Goal: Task Accomplishment & Management: Complete application form

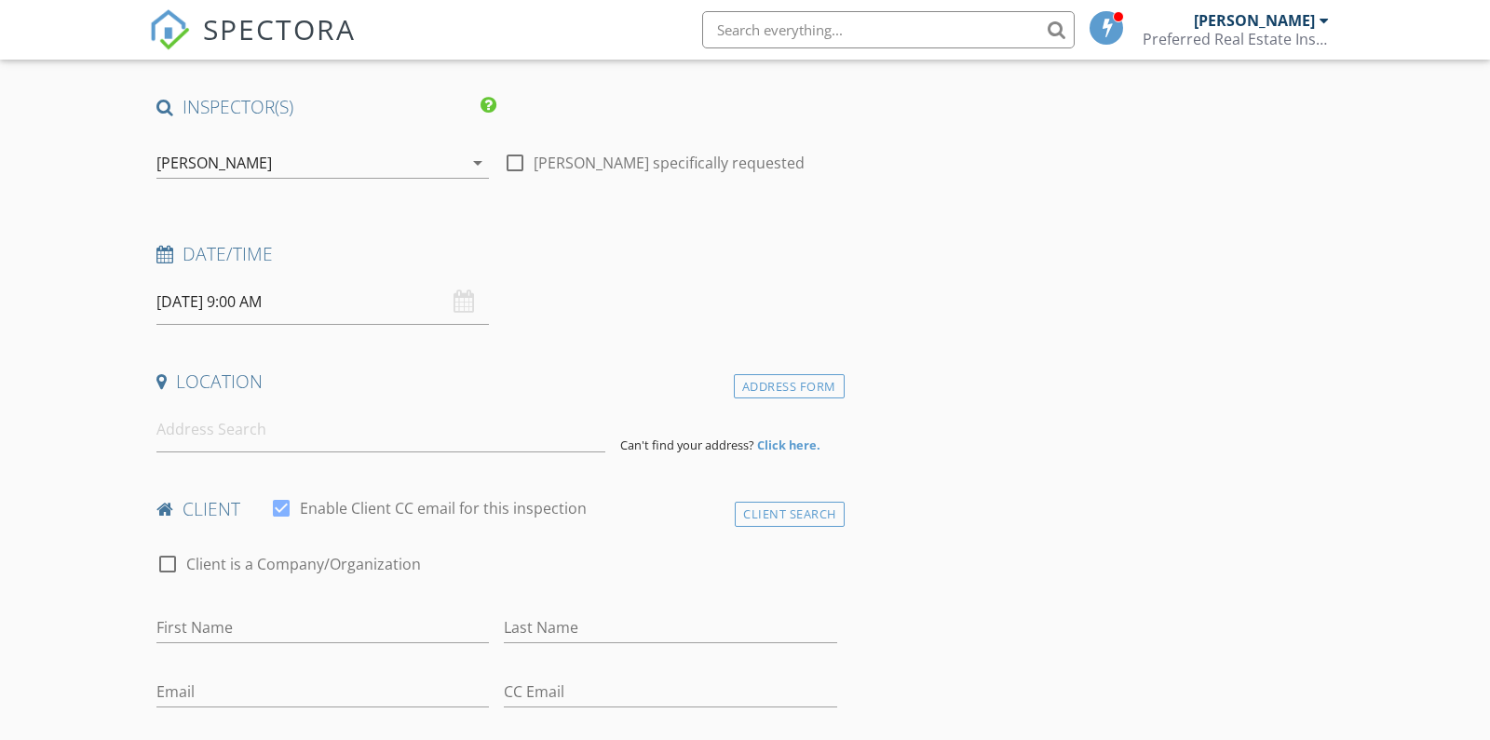
scroll to position [122, 0]
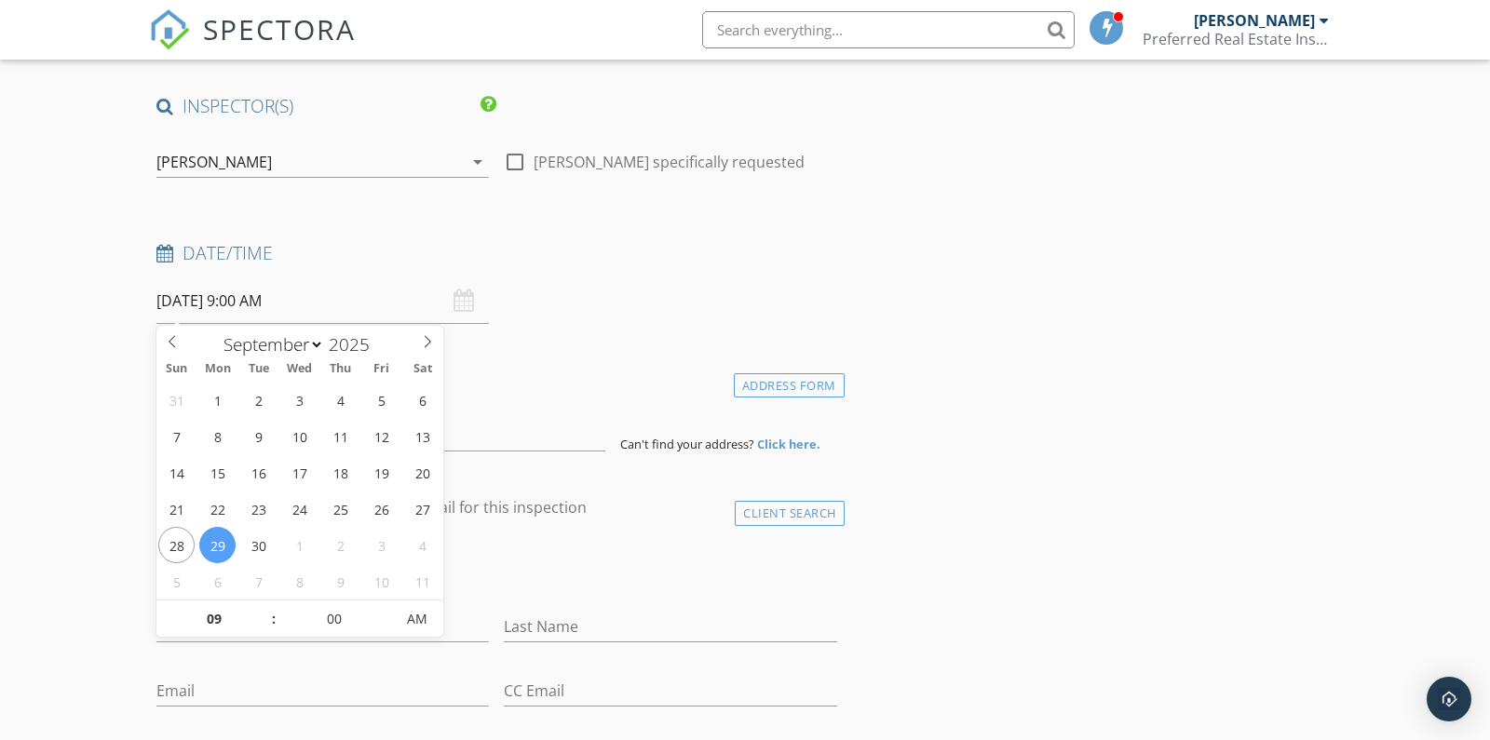
click at [220, 295] on input "09/29/2025 9:00 AM" at bounding box center [322, 301] width 332 height 46
type input "08"
type input "09/29/2025 8:00 AM"
click at [263, 626] on span at bounding box center [264, 628] width 13 height 19
click at [385, 605] on span at bounding box center [384, 610] width 13 height 19
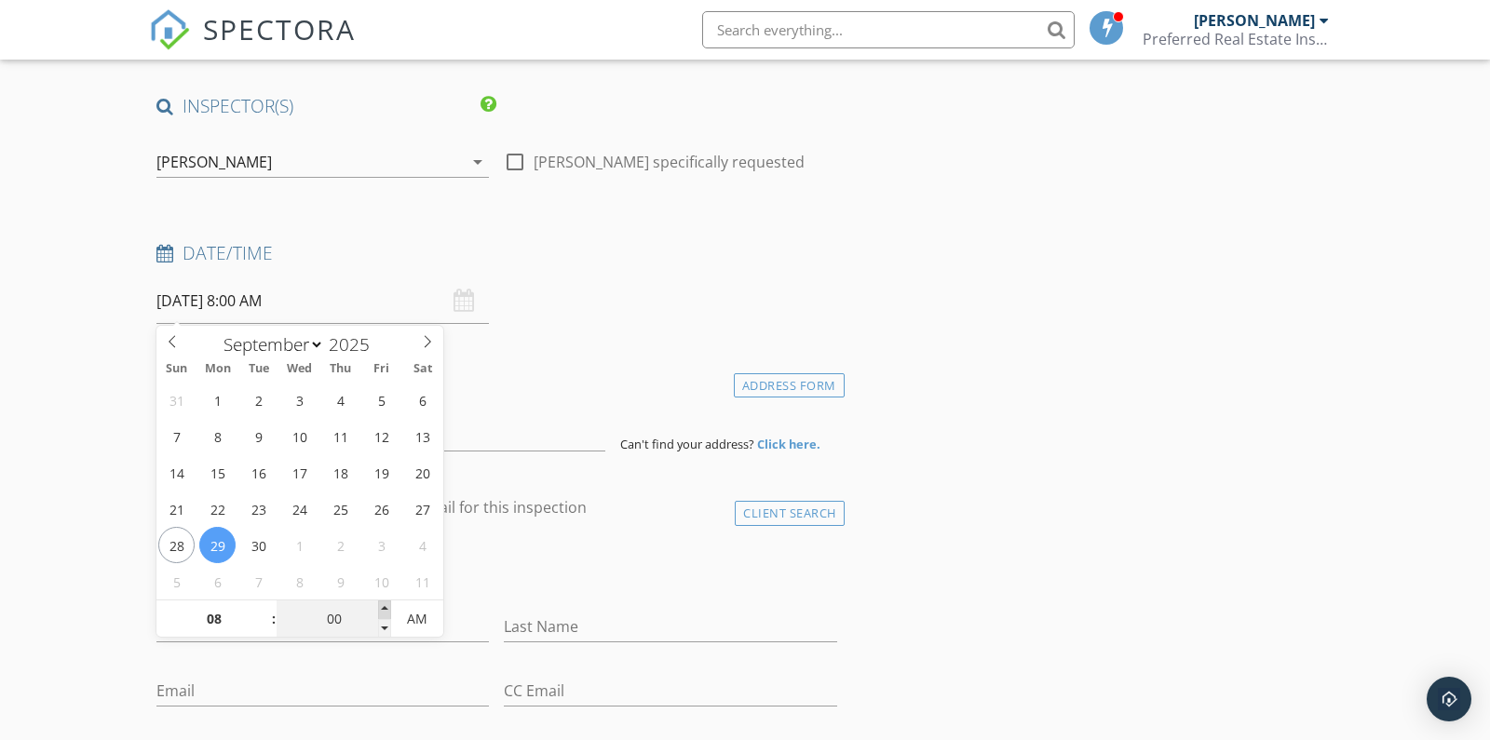
click at [385, 605] on span at bounding box center [384, 610] width 13 height 19
click at [385, 606] on span at bounding box center [384, 610] width 13 height 19
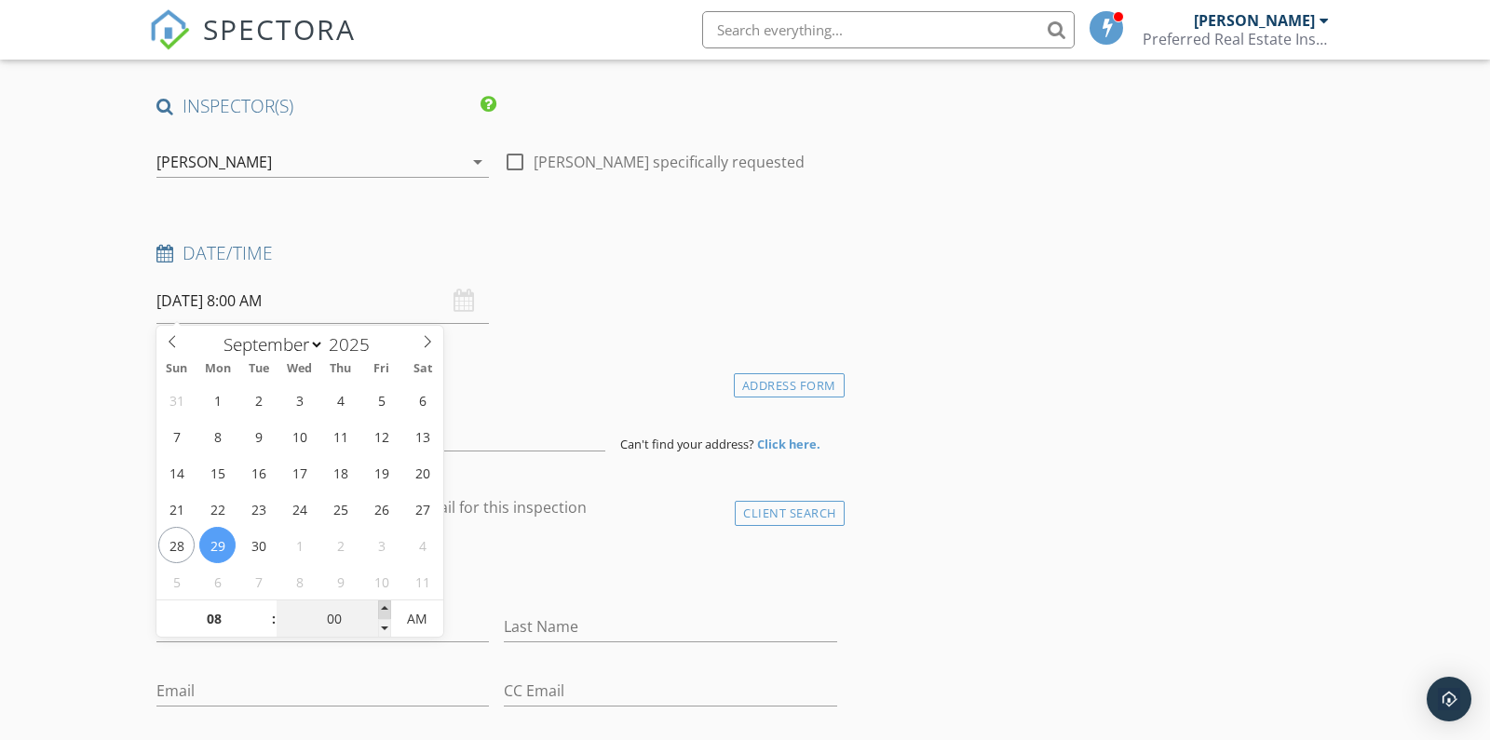
click at [385, 606] on span at bounding box center [384, 610] width 13 height 19
type input "55"
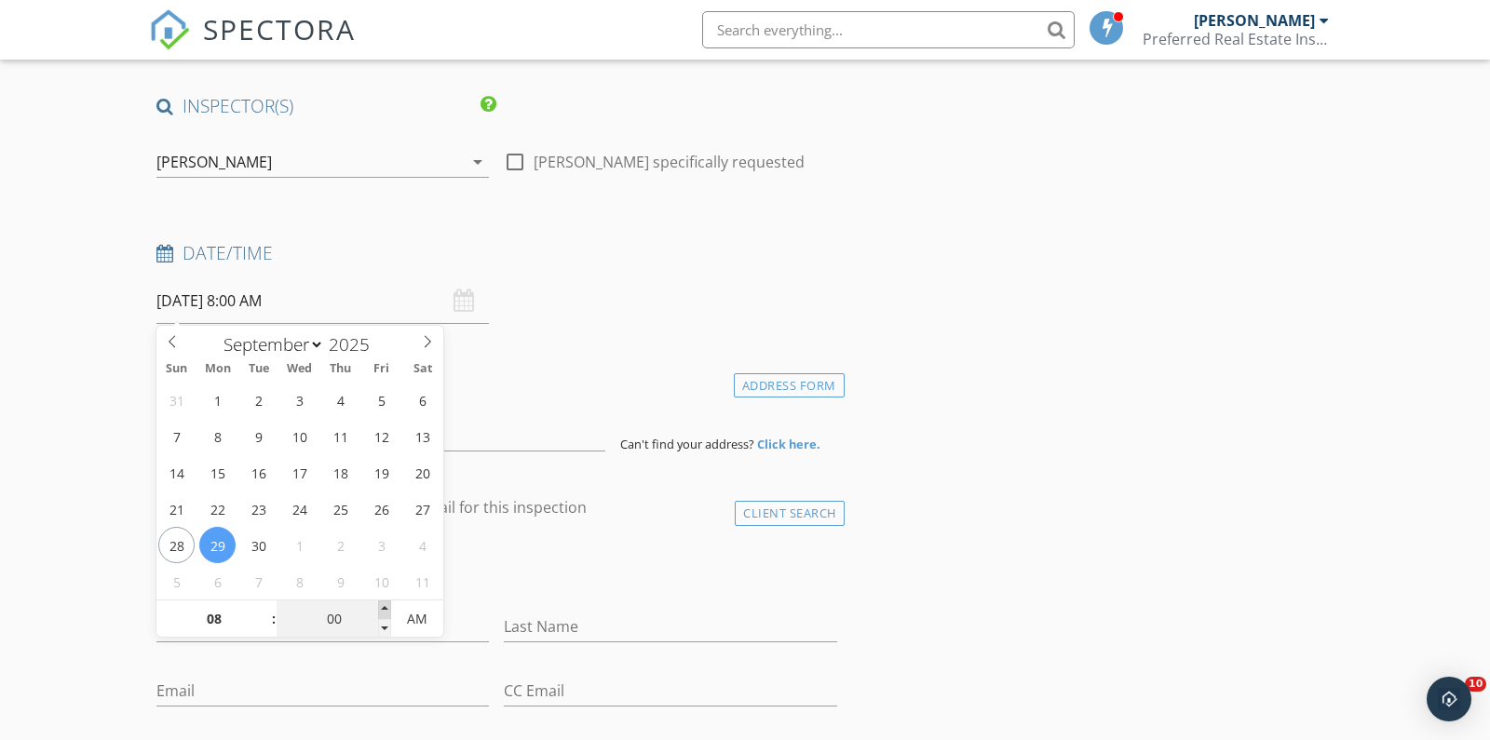
type input "09/29/2025 8:55 AM"
click at [385, 606] on span at bounding box center [384, 610] width 13 height 19
type input "09"
type input "00"
type input "09/29/2025 9:00 AM"
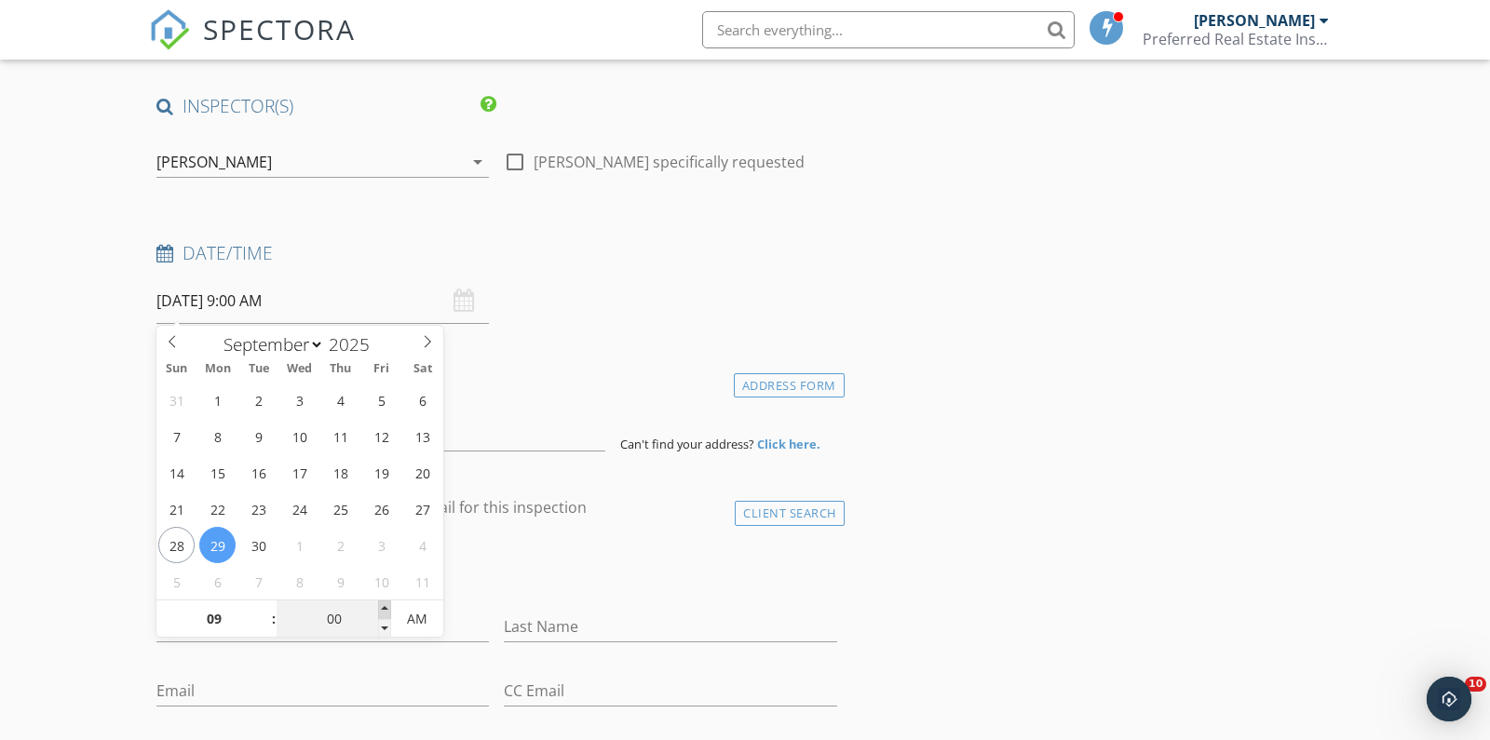
scroll to position [0, 0]
click at [385, 606] on span at bounding box center [384, 610] width 13 height 19
type input "05"
type input "09/29/2025 9:05 AM"
click at [385, 606] on span at bounding box center [384, 610] width 13 height 19
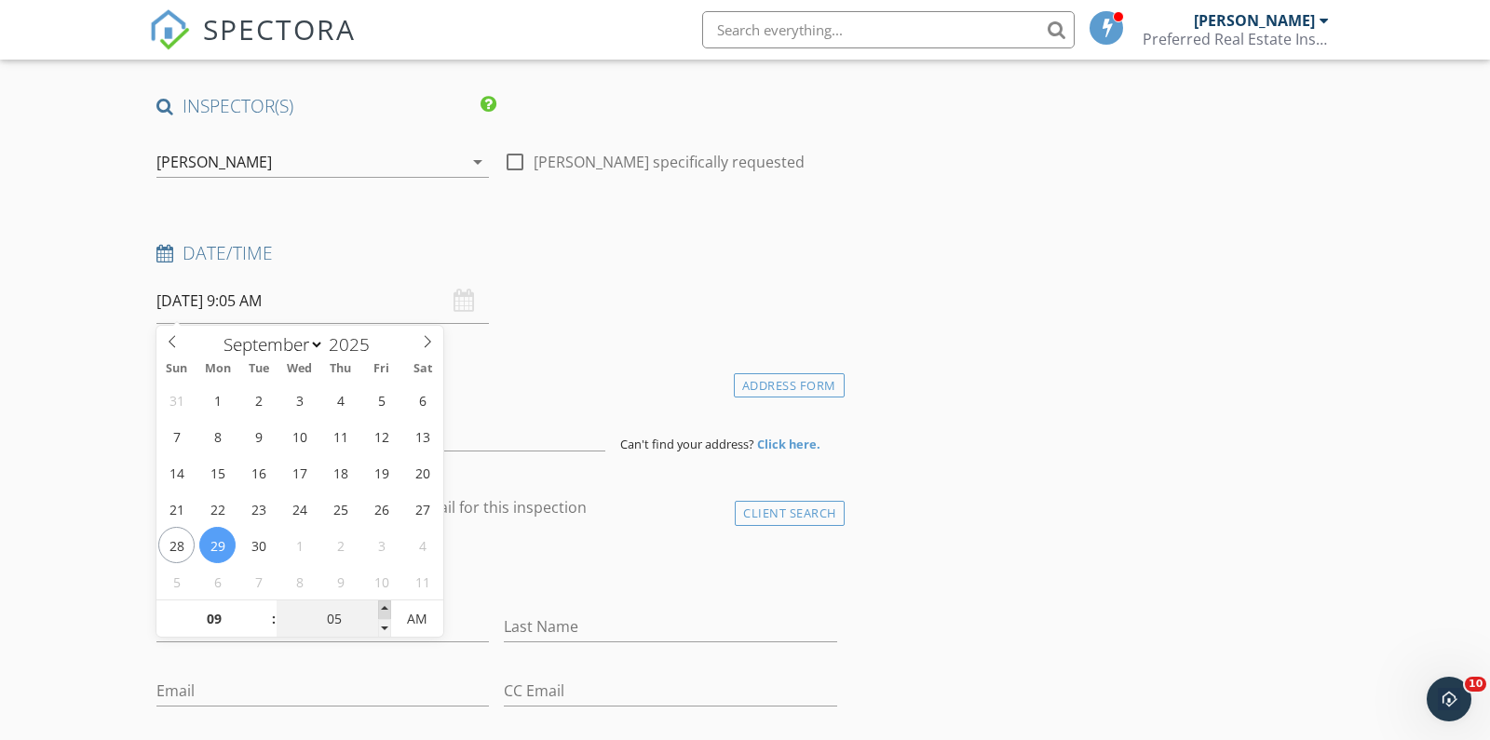
type input "10"
type input "09/29/2025 9:10 AM"
click at [385, 606] on span at bounding box center [384, 610] width 13 height 19
type input "15"
type input "09/29/2025 9:15 AM"
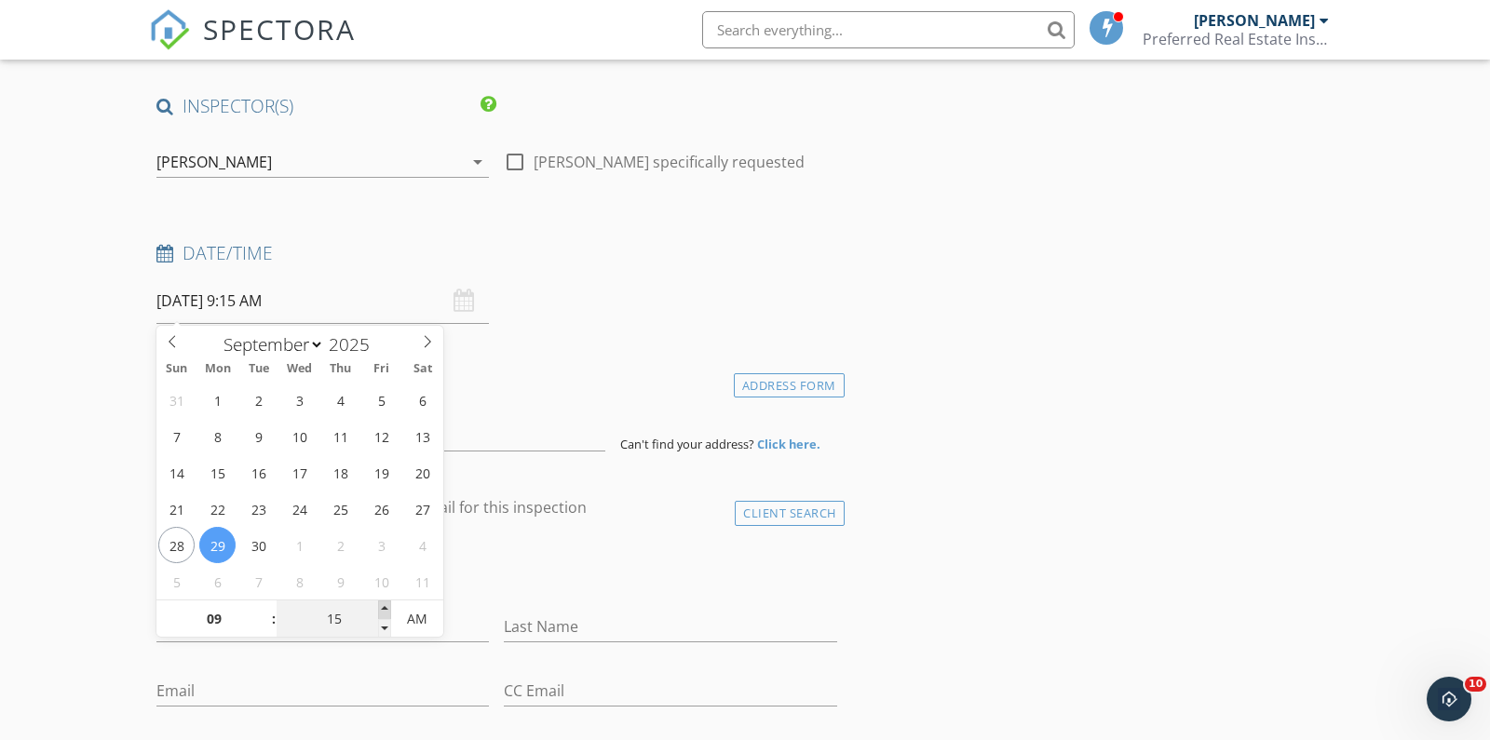
click at [385, 606] on span at bounding box center [384, 610] width 13 height 19
type input "20"
type input "09/29/2025 9:20 AM"
click at [385, 606] on span at bounding box center [384, 610] width 13 height 19
type input "25"
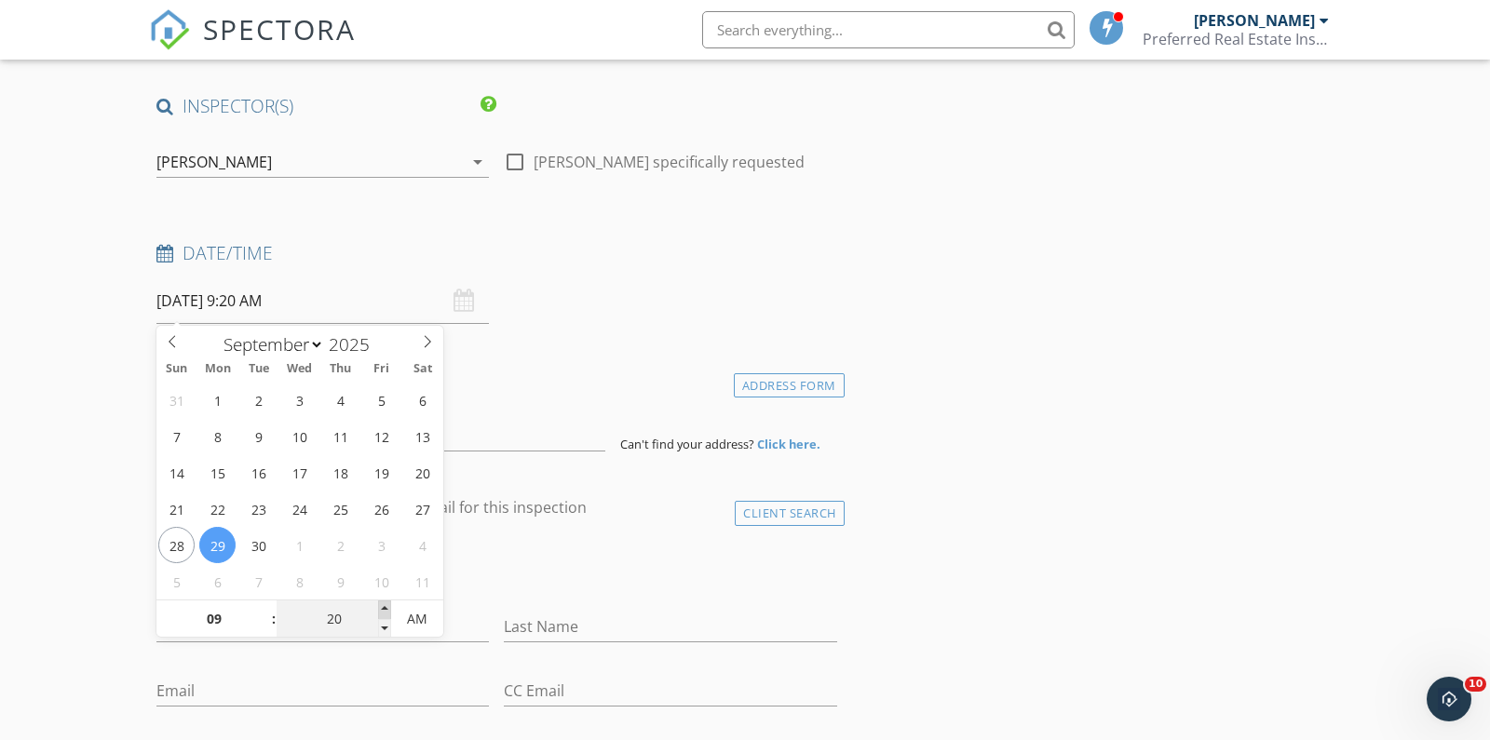
type input "09/29/2025 9:25 AM"
click at [385, 606] on span at bounding box center [384, 610] width 13 height 19
type input "30"
type input "[DATE] 9:30 AM"
click at [385, 606] on span at bounding box center [384, 610] width 13 height 19
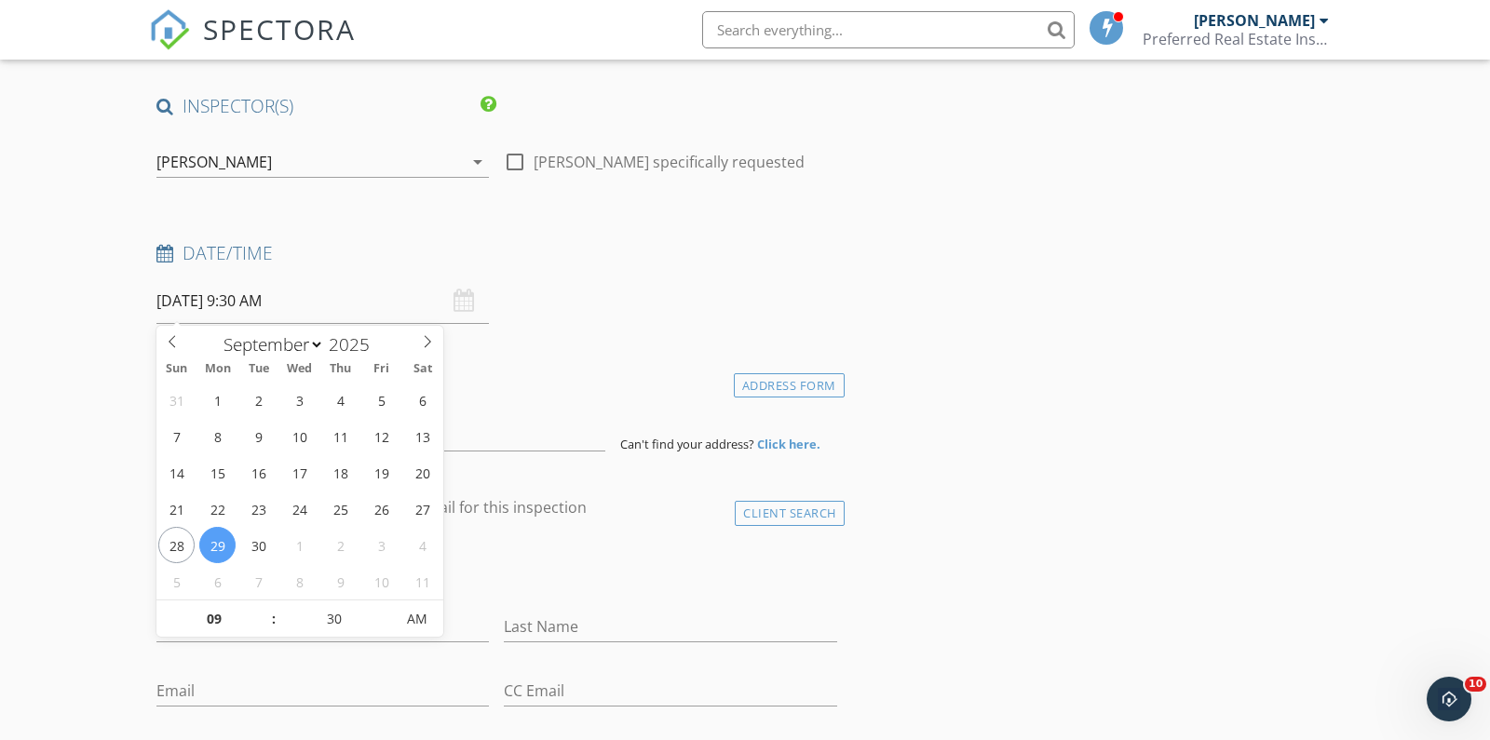
click at [205, 299] on input "[DATE] 9:30 AM" at bounding box center [322, 301] width 332 height 46
type input "08"
type input "[DATE] 8:30 AM"
click at [262, 629] on span at bounding box center [264, 628] width 13 height 19
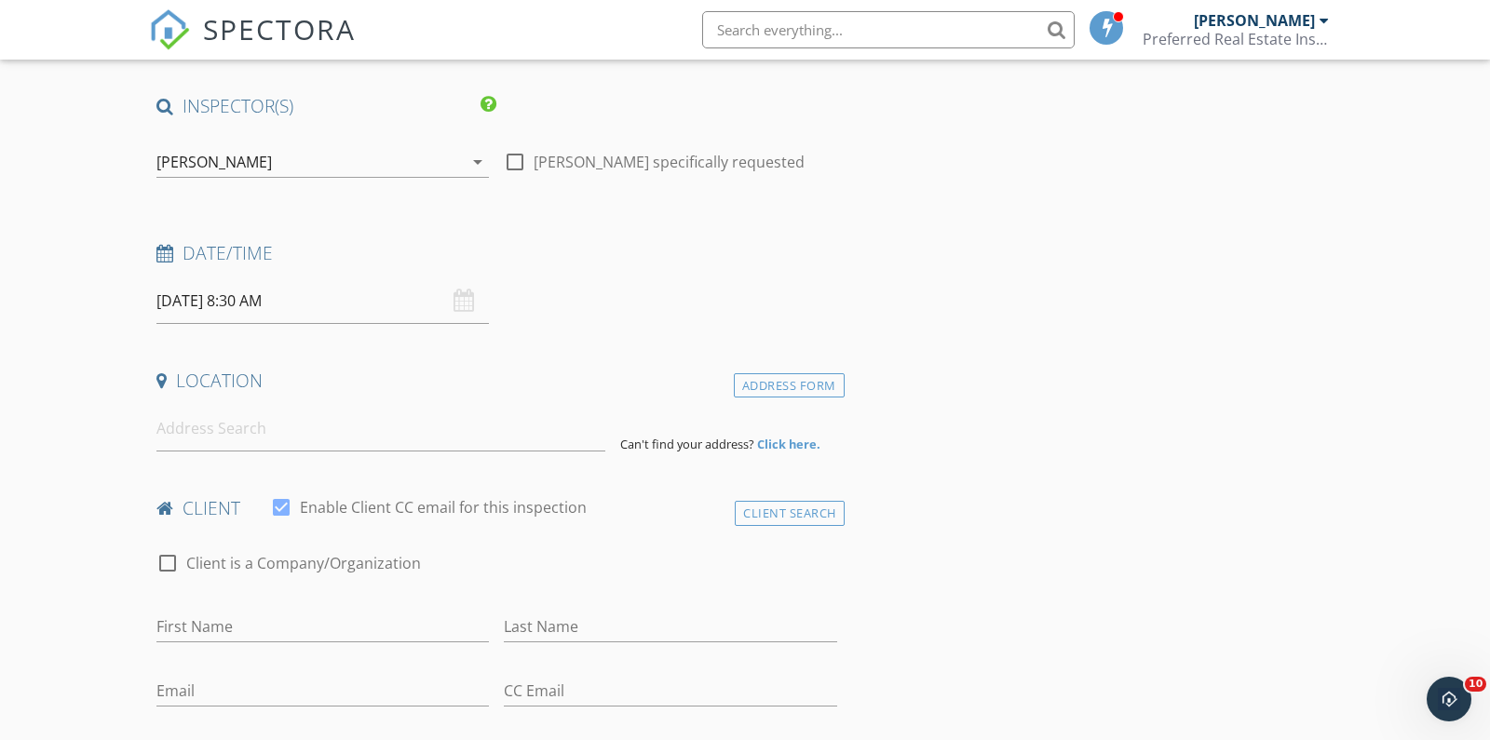
click at [201, 431] on input at bounding box center [380, 429] width 449 height 46
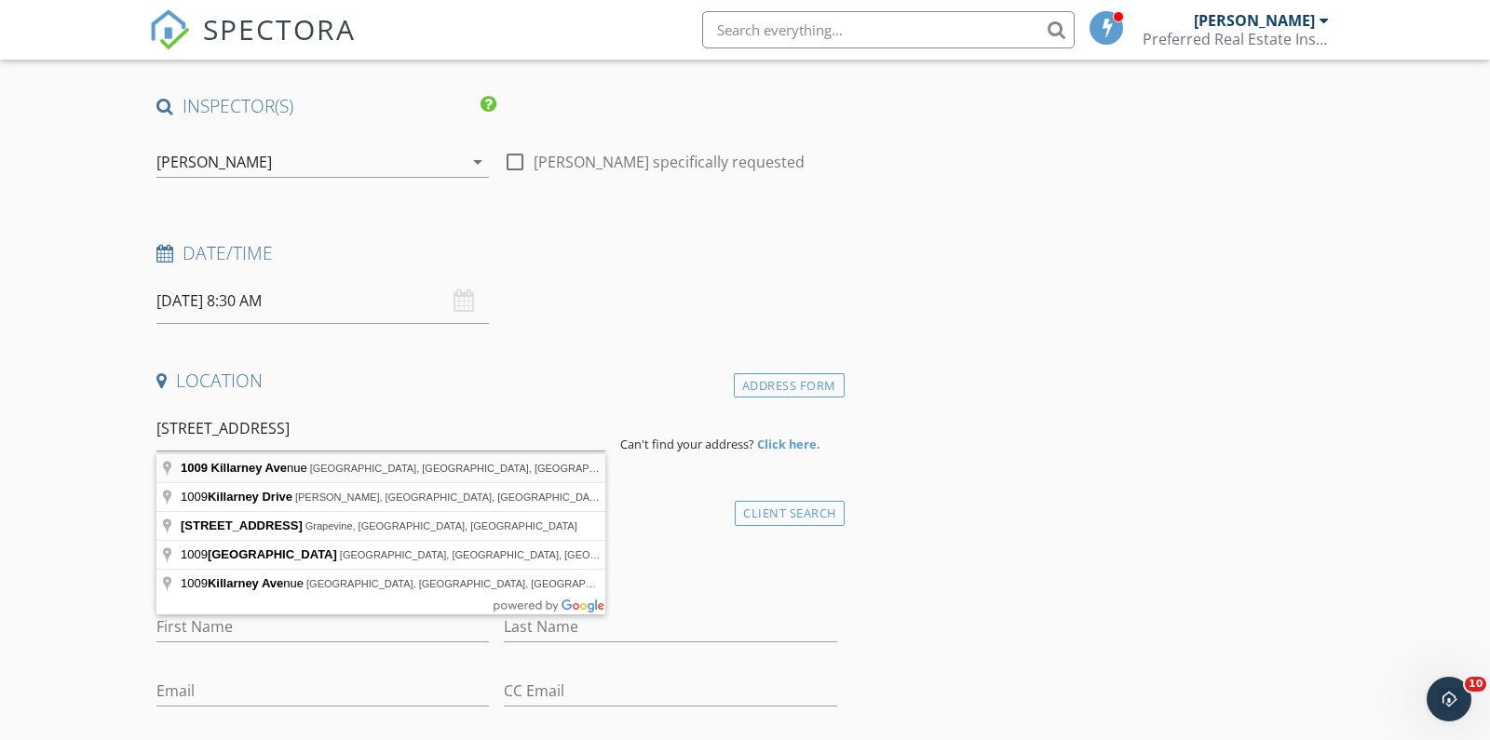
type input "1009 Killarney Avenue, Friendswood, TX, USA"
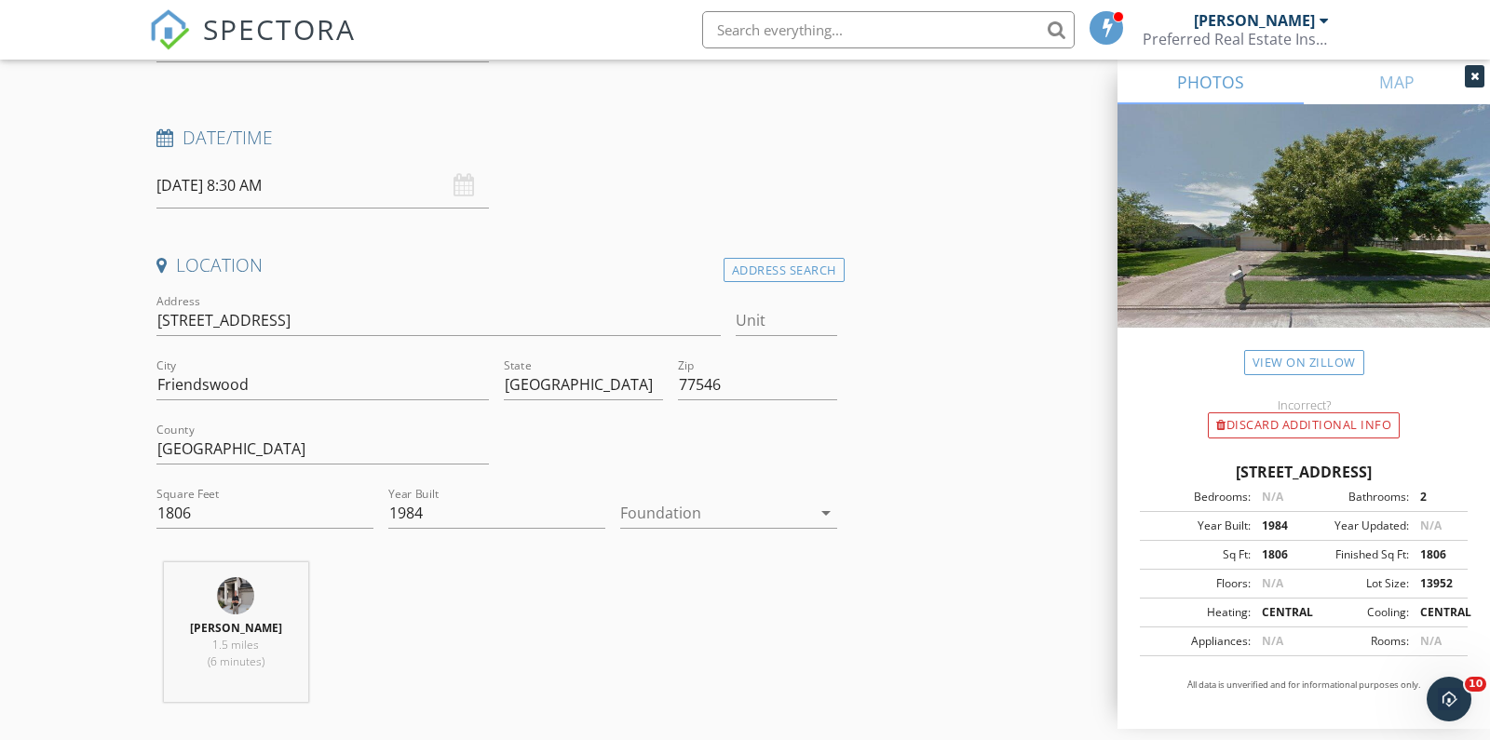
scroll to position [239, 0]
click at [649, 508] on div at bounding box center [715, 511] width 191 height 30
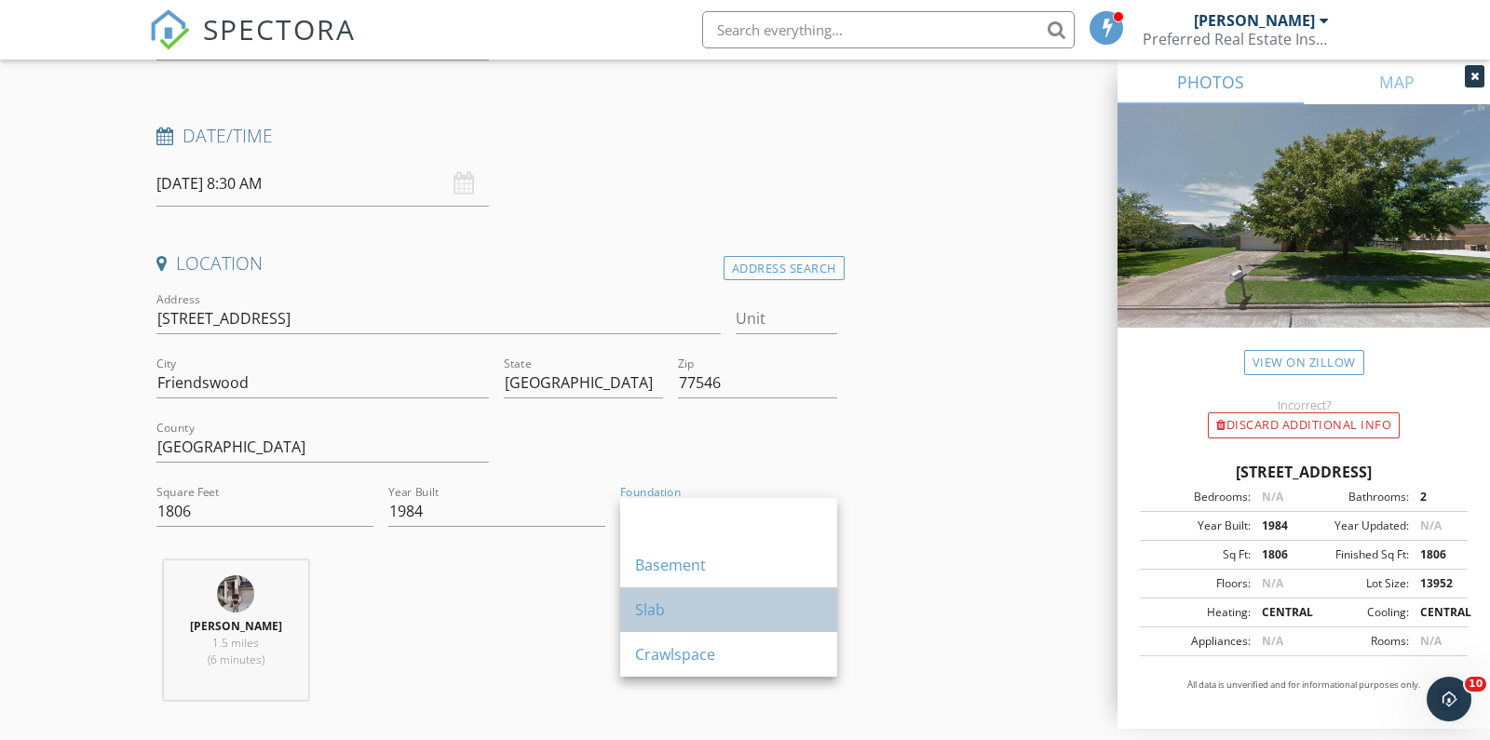
click at [661, 599] on div "Slab" at bounding box center [728, 610] width 187 height 22
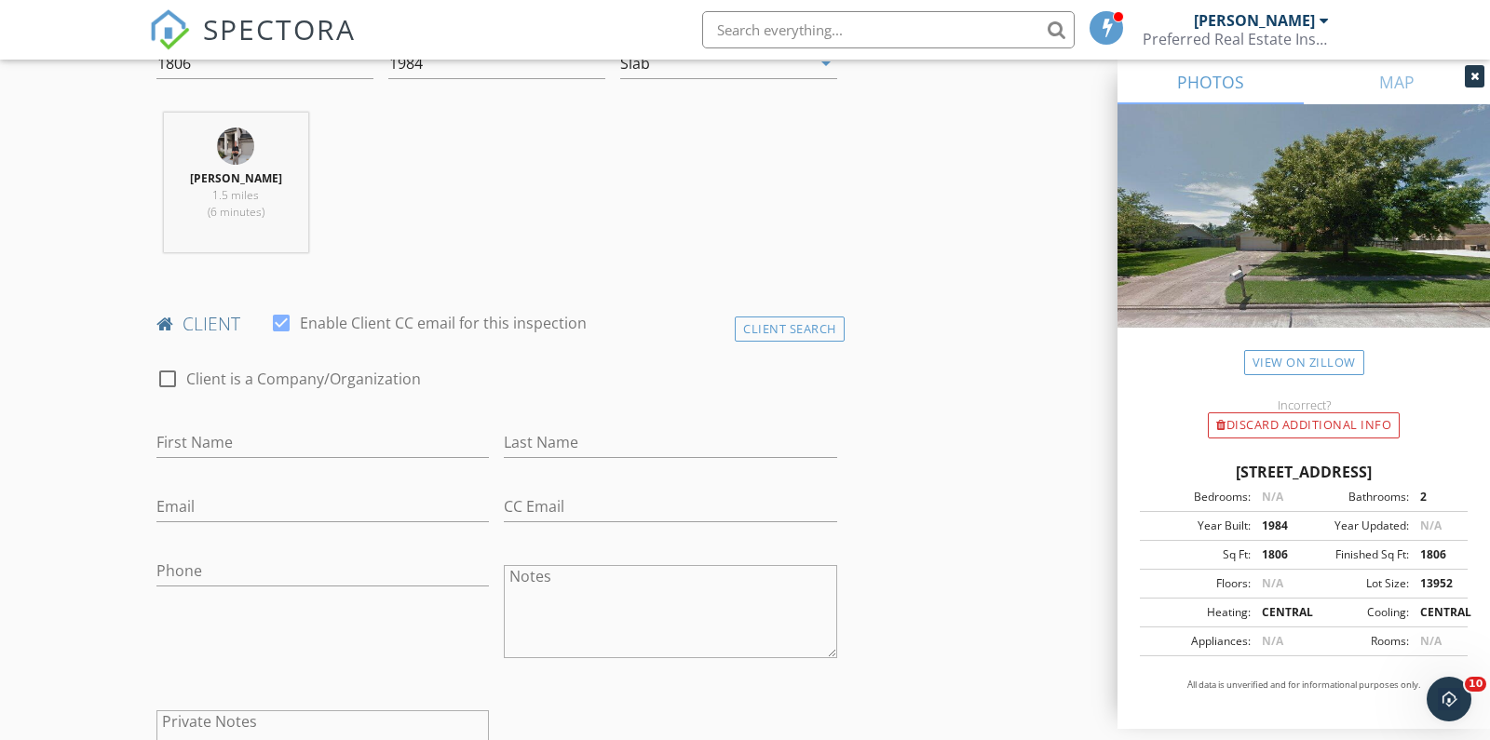
scroll to position [689, 0]
click at [184, 442] on input "First Name" at bounding box center [322, 440] width 332 height 31
type input "t"
type input "Thiago"
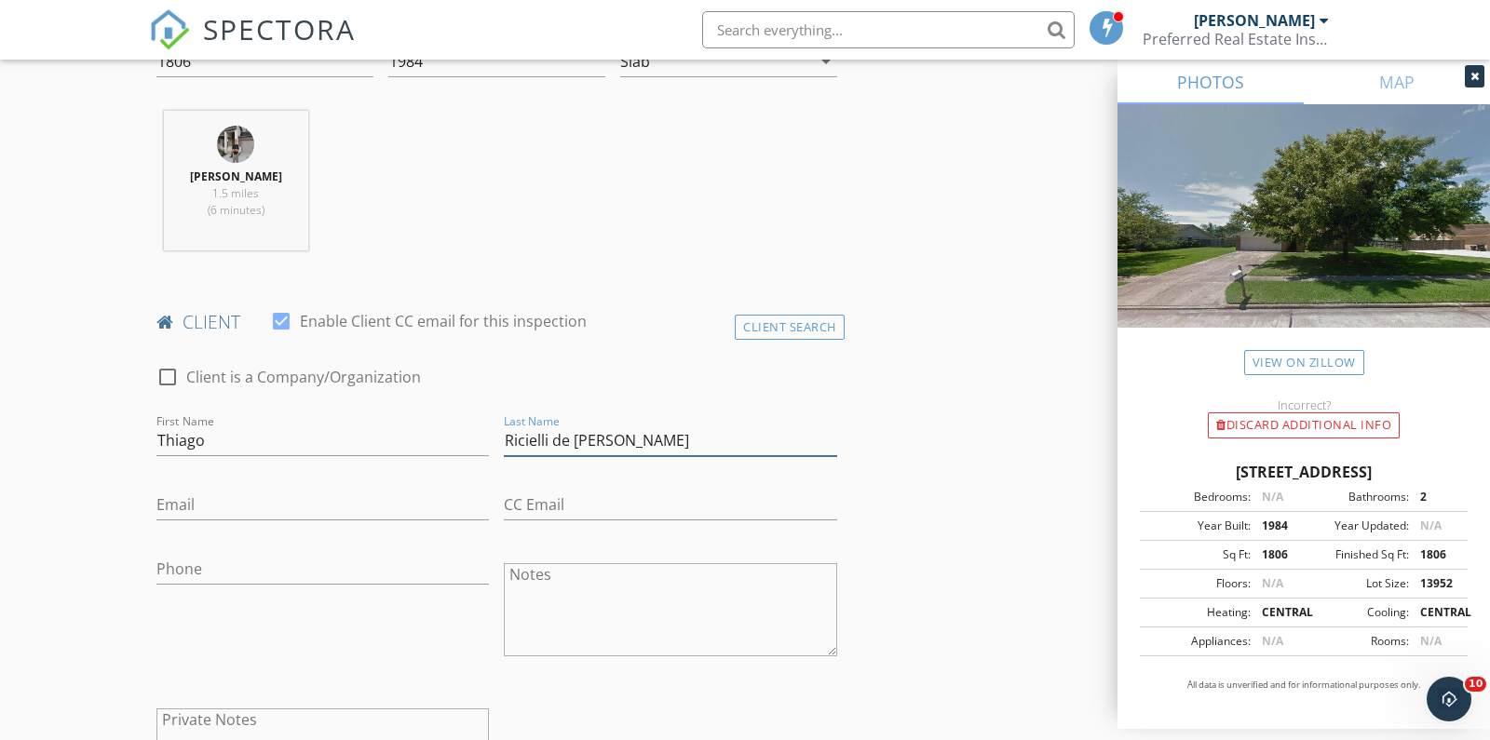
type input "Ricielli de [PERSON_NAME]"
click at [364, 514] on input "thiagoricielli@hotmail.cokm" at bounding box center [322, 505] width 332 height 31
type input "[EMAIL_ADDRESS][DOMAIN_NAME]"
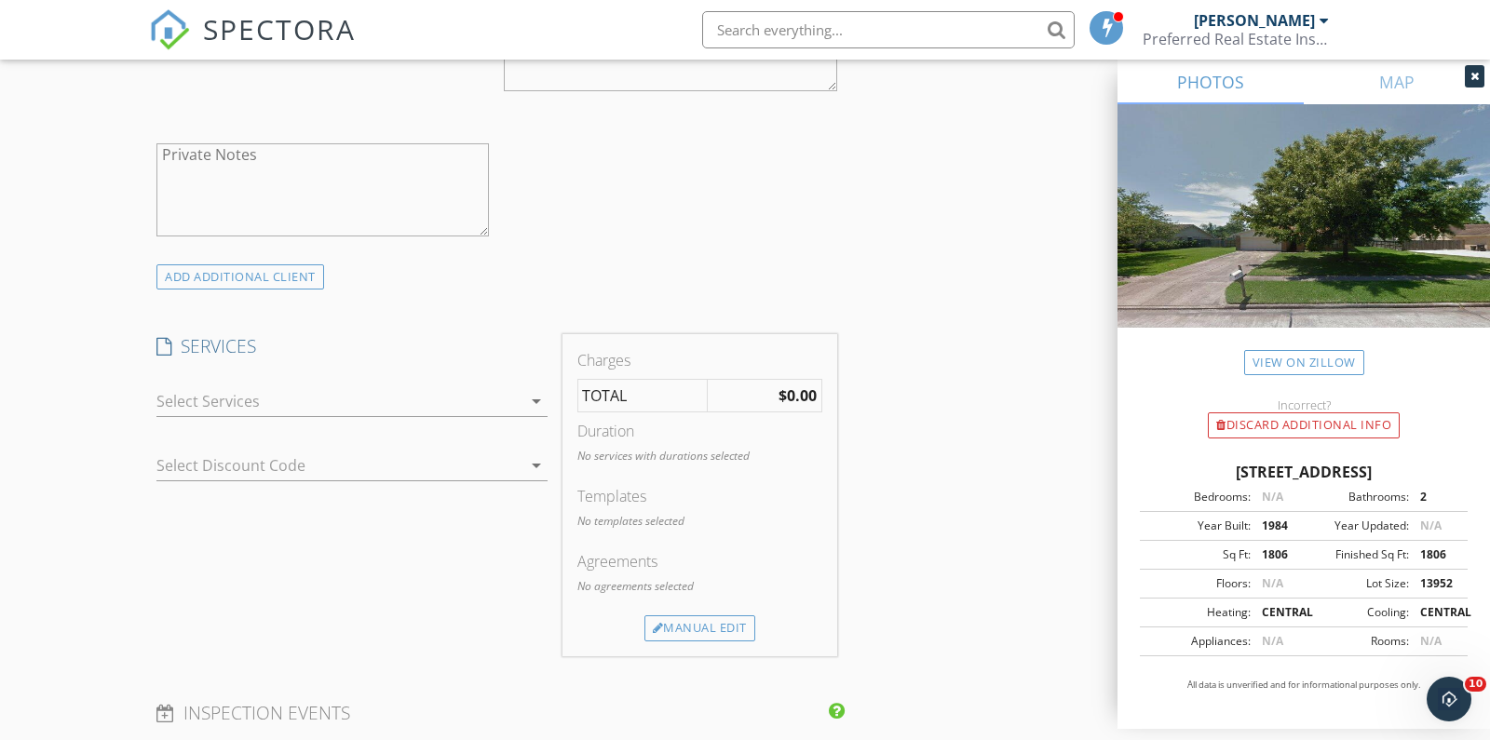
scroll to position [1255, 0]
type input "[PHONE_NUMBER]"
click at [168, 393] on div at bounding box center [338, 400] width 365 height 30
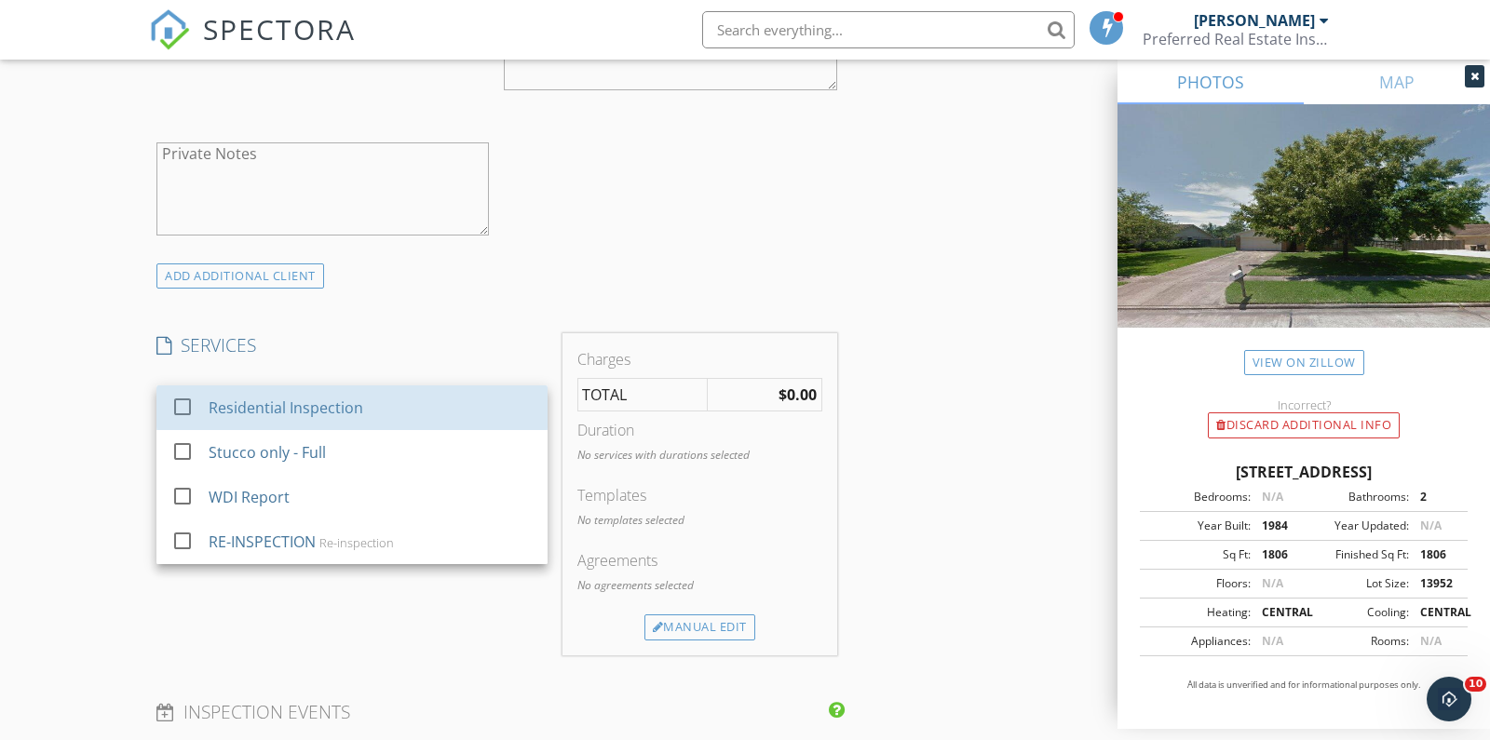
click at [168, 393] on link "check_box_outline_blank Residential Inspection" at bounding box center [351, 407] width 391 height 45
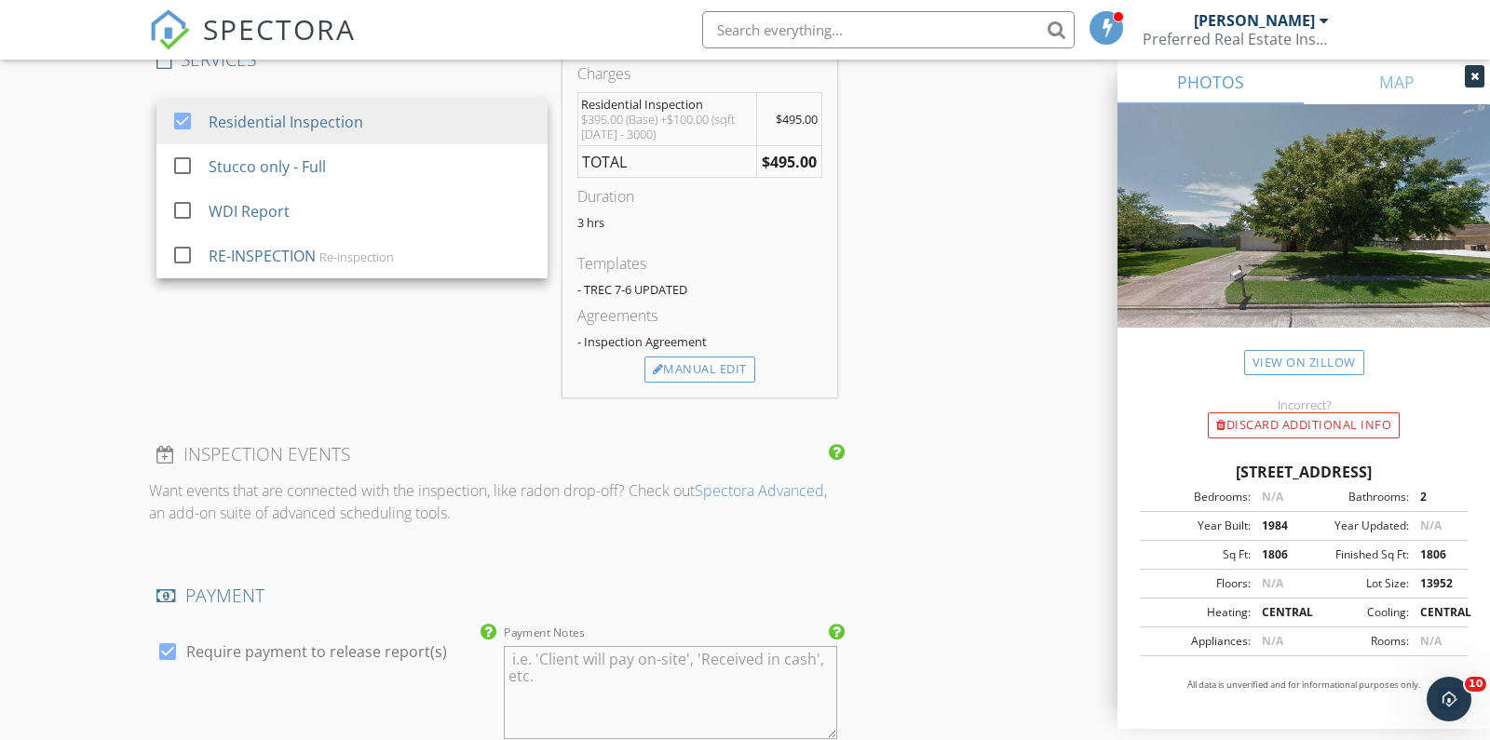
scroll to position [1617, 0]
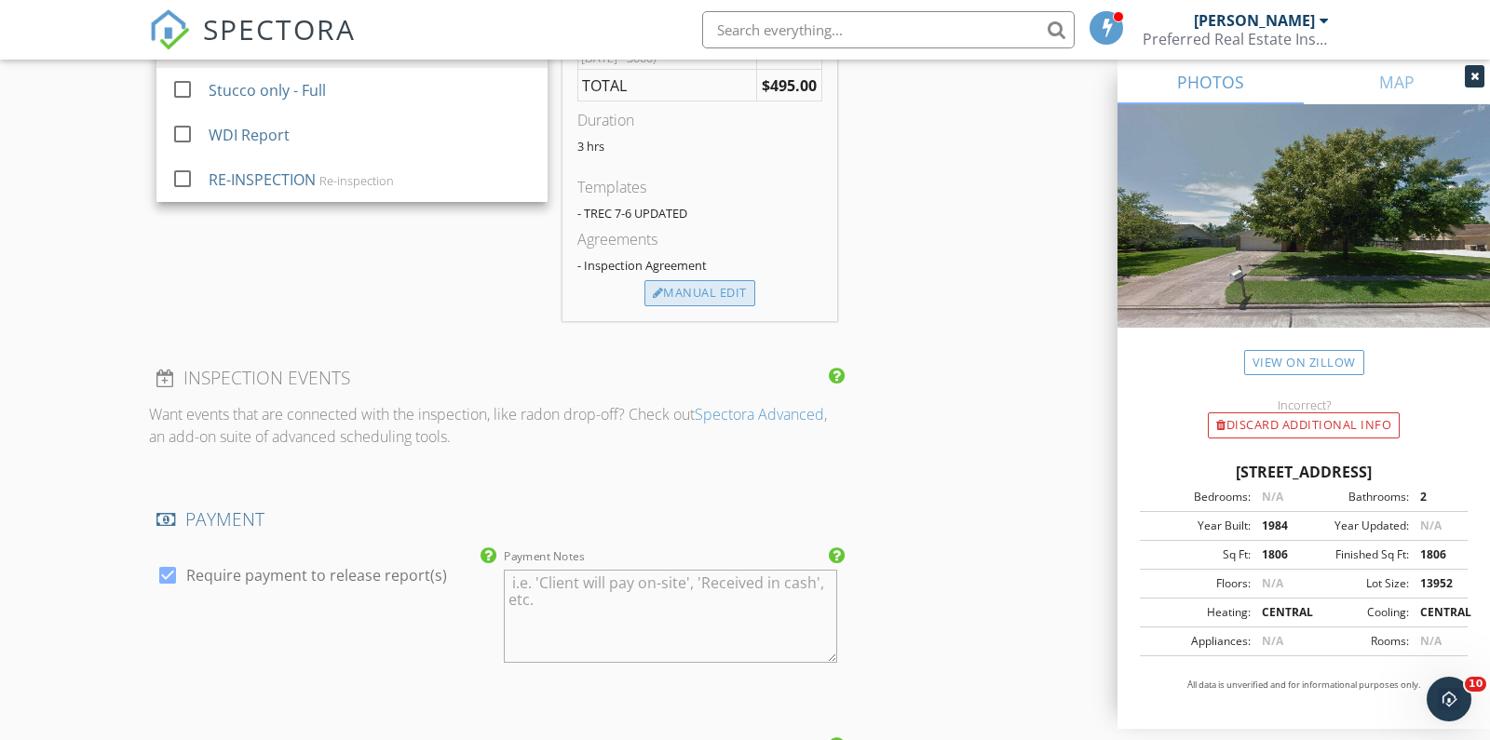
click at [685, 300] on div "Manual Edit" at bounding box center [699, 293] width 111 height 26
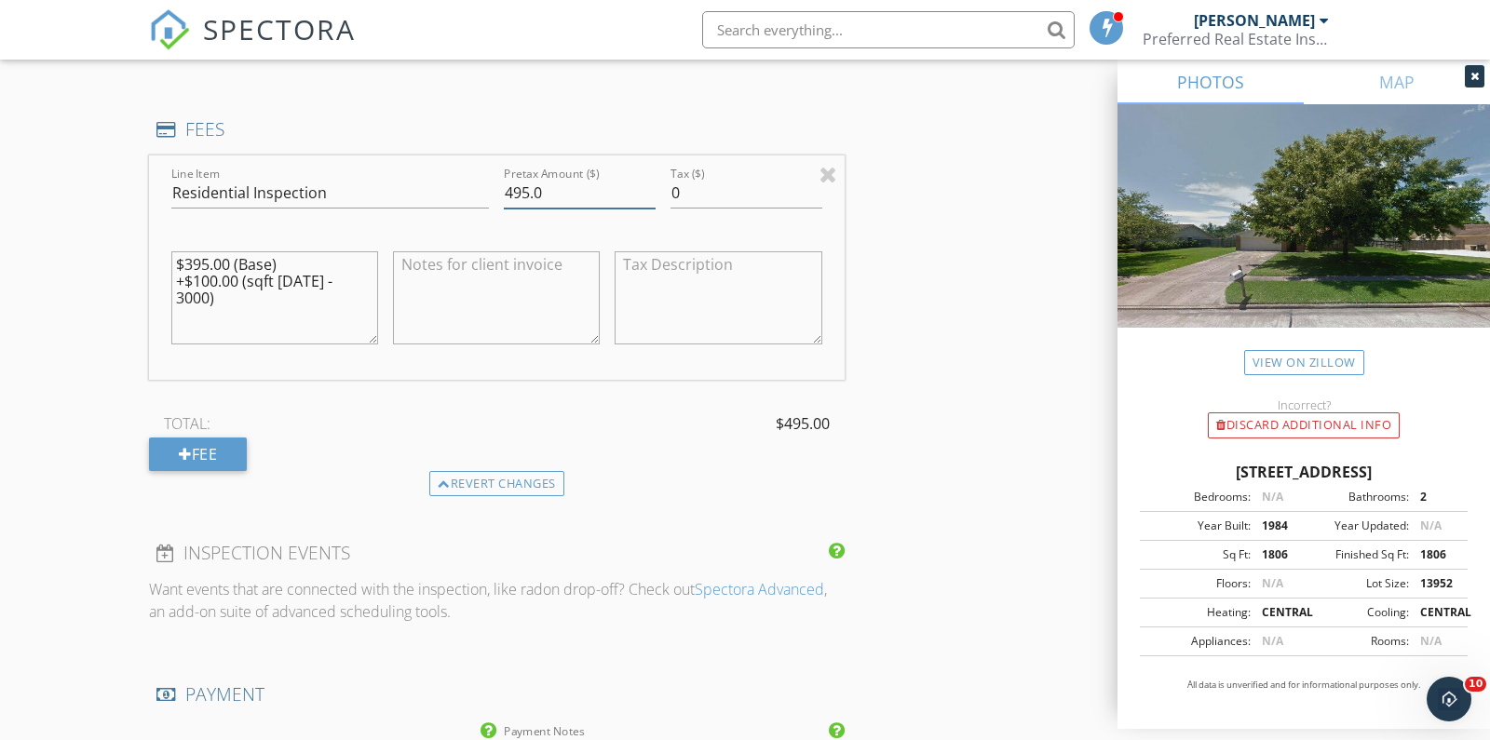
click at [518, 197] on input "495.0" at bounding box center [580, 193] width 152 height 31
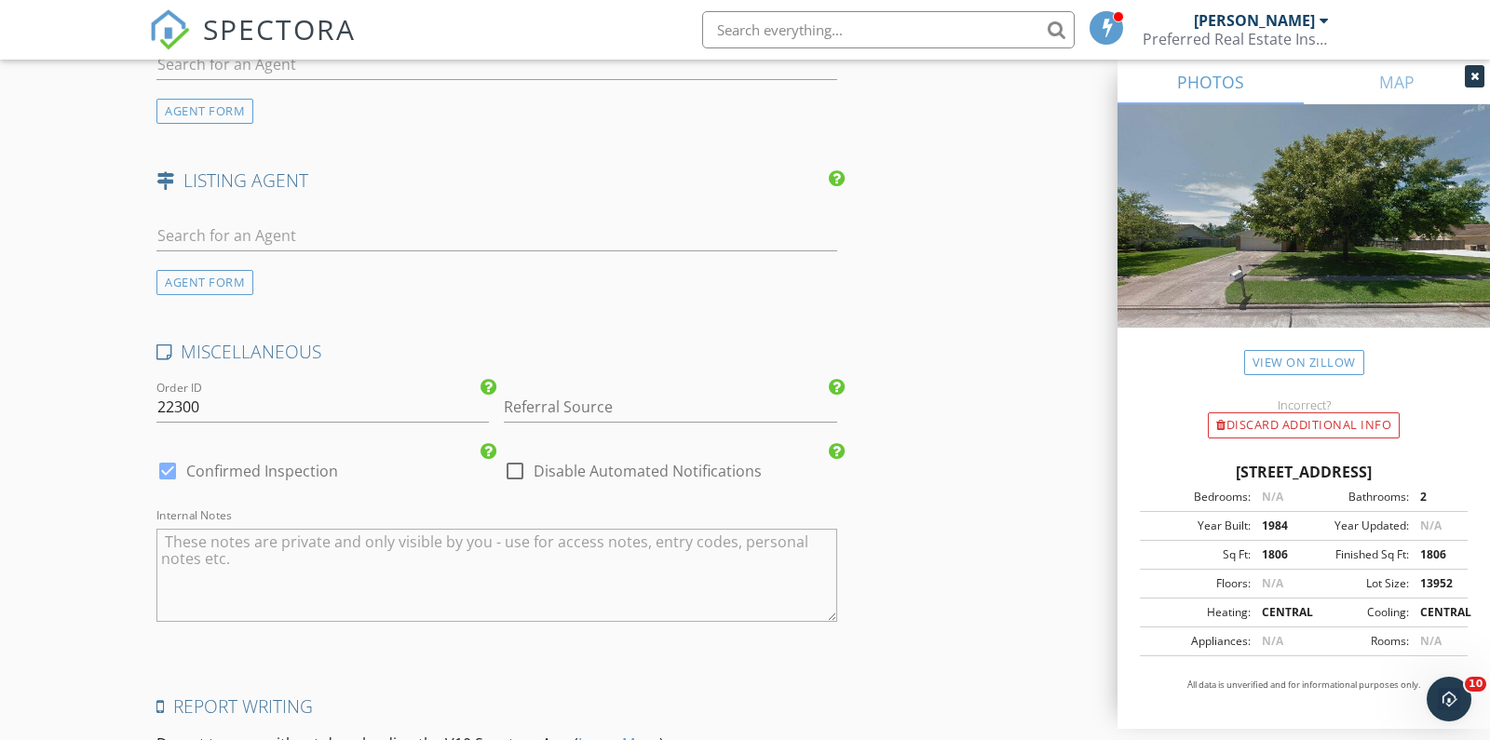
scroll to position [2779, 0]
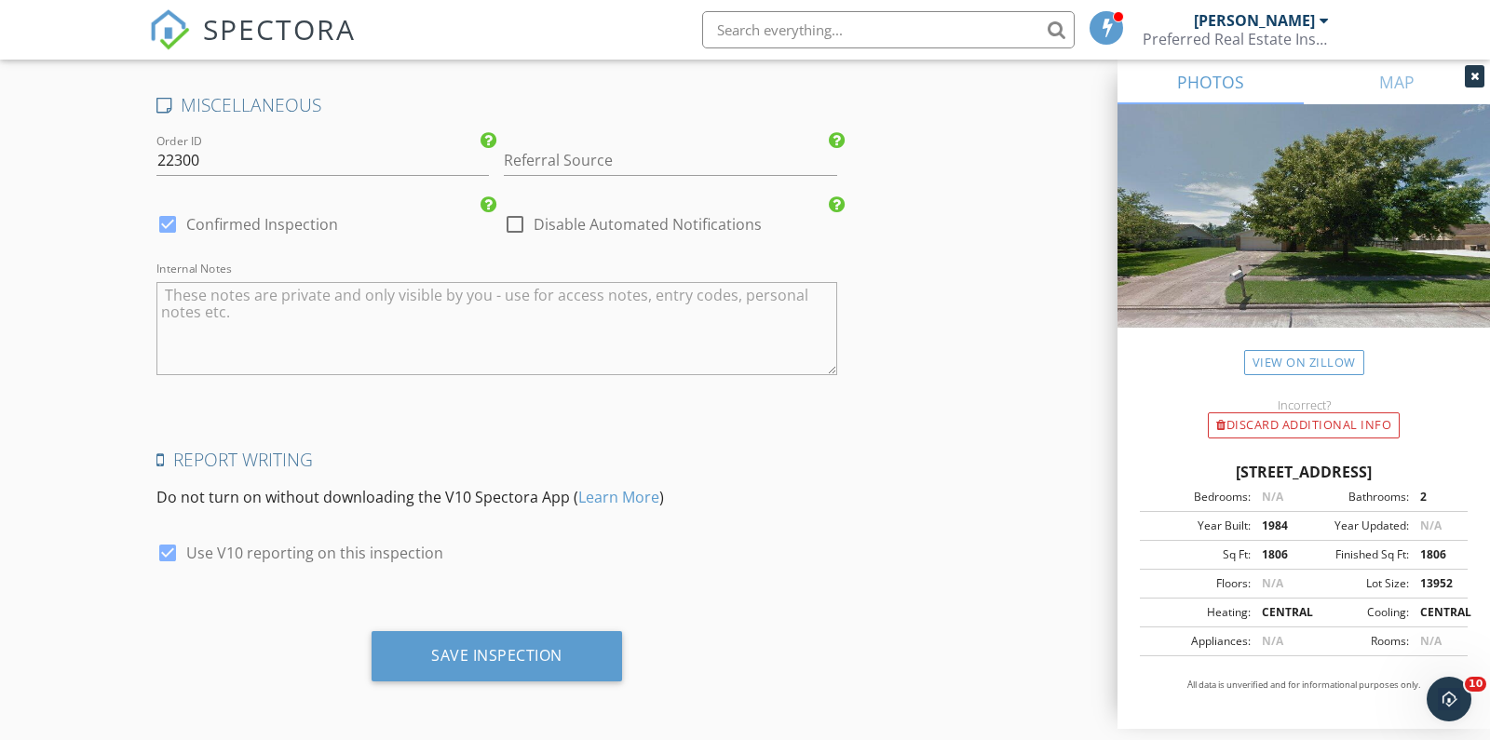
type input "435.0"
click at [172, 547] on div at bounding box center [168, 553] width 32 height 32
checkbox input "false"
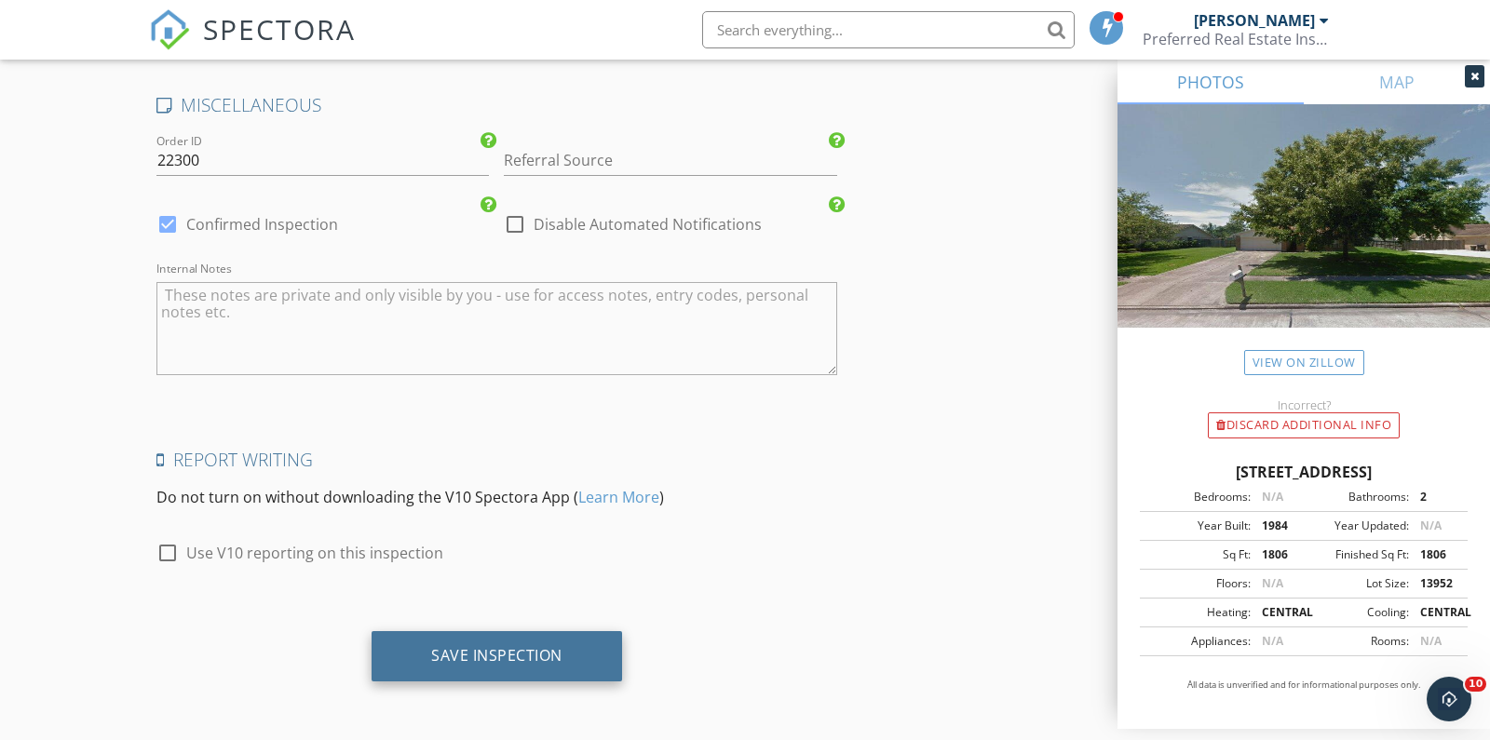
click at [492, 659] on div "Save Inspection" at bounding box center [496, 655] width 131 height 19
